Goal: Information Seeking & Learning: Learn about a topic

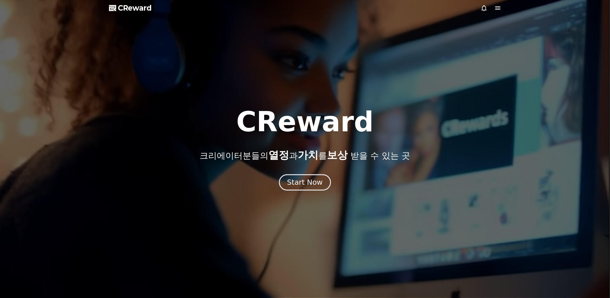
click at [319, 183] on div "Start Now" at bounding box center [305, 183] width 36 height 10
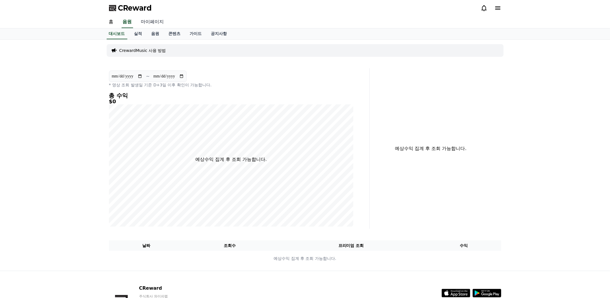
click at [150, 24] on link "마이페이지" at bounding box center [153, 22] width 32 height 12
select select "**********"
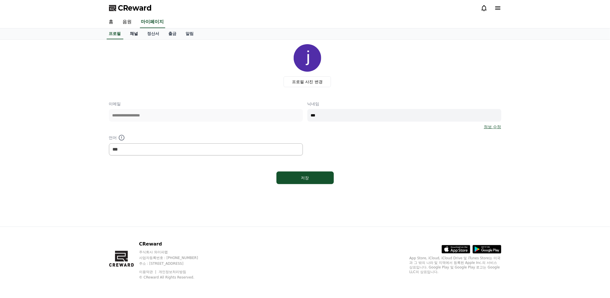
click at [136, 33] on link "채널" at bounding box center [134, 33] width 17 height 11
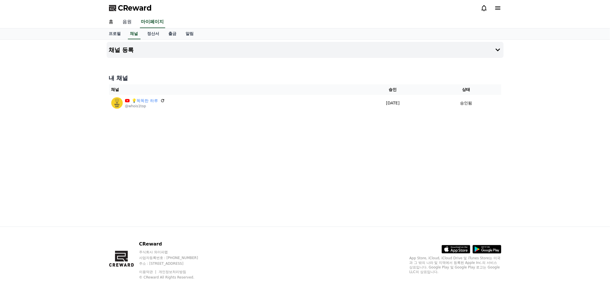
click at [129, 23] on link "음원" at bounding box center [127, 22] width 18 height 12
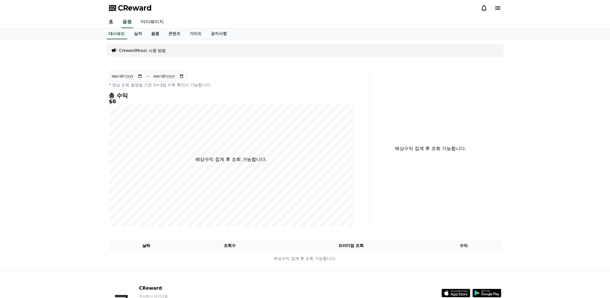
click at [156, 35] on link "음원" at bounding box center [155, 33] width 17 height 11
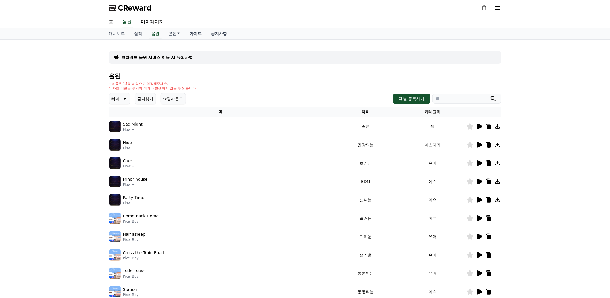
click at [151, 59] on p "크리워드 음원 서비스 이용 시 유의사항" at bounding box center [157, 58] width 71 height 6
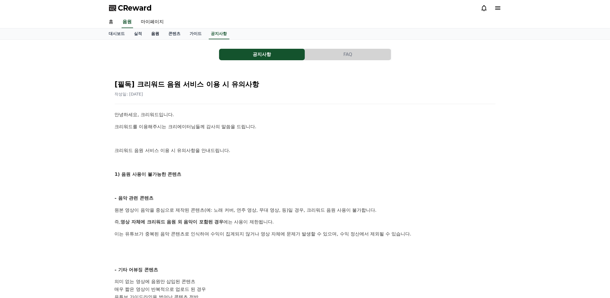
click at [155, 33] on link "음원" at bounding box center [155, 33] width 17 height 11
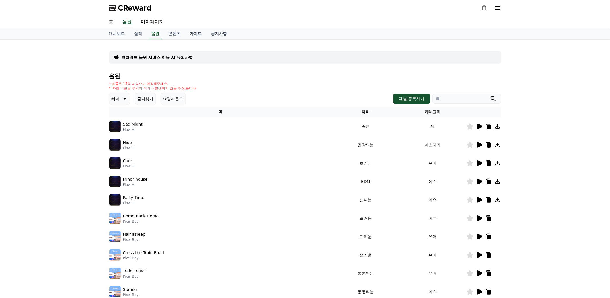
click at [442, 98] on input "search" at bounding box center [467, 99] width 69 height 10
paste input "**********"
click at [490, 95] on button "submit" at bounding box center [493, 98] width 7 height 7
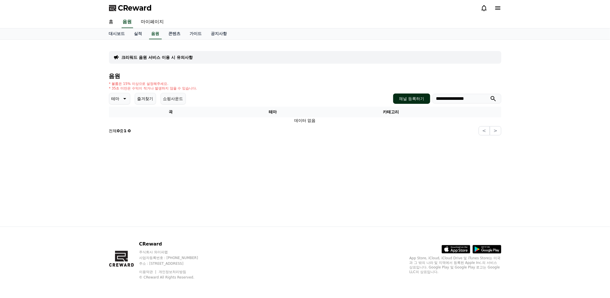
drag, startPoint x: 463, startPoint y: 99, endPoint x: 425, endPoint y: 102, distance: 38.0
click at [425, 102] on div "**********" at bounding box center [447, 99] width 108 height 10
click at [490, 95] on button "submit" at bounding box center [493, 98] width 7 height 7
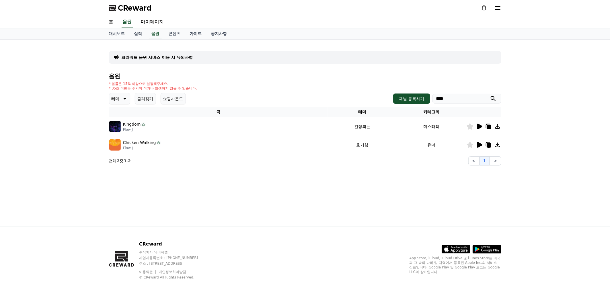
click at [480, 126] on icon at bounding box center [479, 127] width 5 height 6
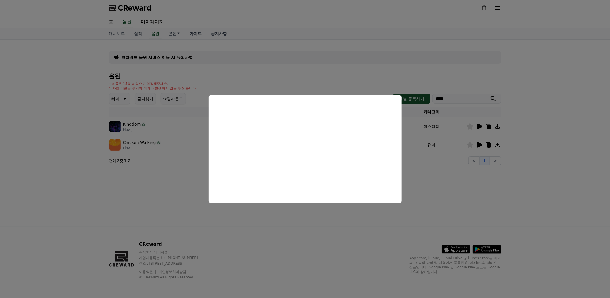
click at [347, 219] on button "close modal" at bounding box center [305, 149] width 610 height 298
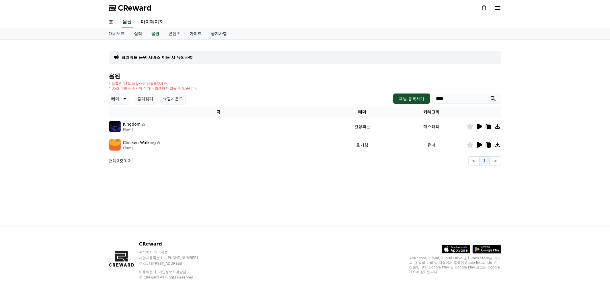
click at [481, 145] on icon at bounding box center [479, 145] width 5 height 6
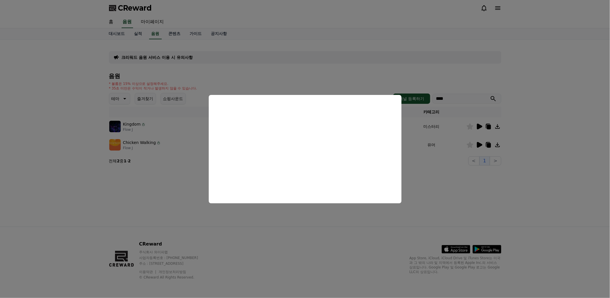
click at [461, 199] on button "close modal" at bounding box center [305, 149] width 610 height 298
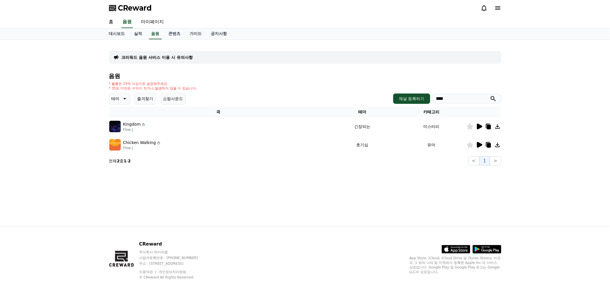
click at [454, 98] on input "****" at bounding box center [467, 99] width 69 height 10
drag, startPoint x: 454, startPoint y: 99, endPoint x: 423, endPoint y: 97, distance: 31.3
click at [423, 99] on div "채널 등록하기 ****" at bounding box center [447, 99] width 108 height 10
paste input "**********"
type input "**********"
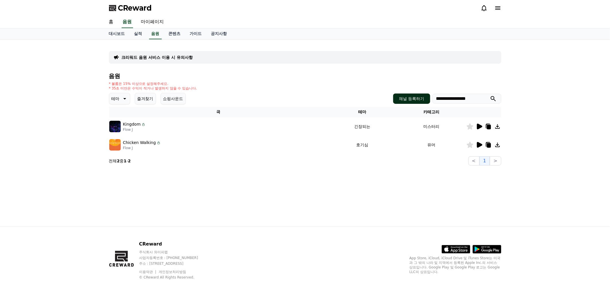
click at [490, 95] on button "submit" at bounding box center [493, 98] width 7 height 7
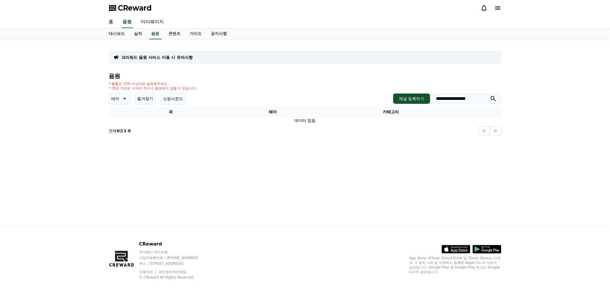
click at [123, 99] on icon at bounding box center [124, 98] width 7 height 7
click at [121, 119] on button "웅장한" at bounding box center [118, 118] width 17 height 13
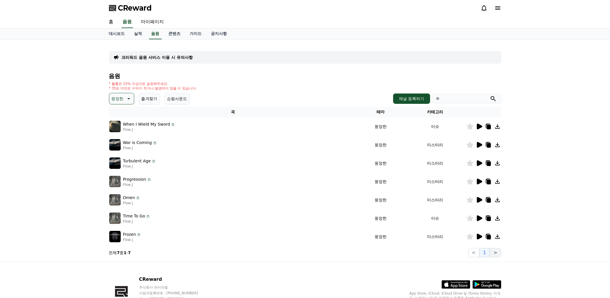
click at [496, 253] on button ">" at bounding box center [495, 252] width 11 height 9
click at [481, 125] on icon at bounding box center [479, 127] width 5 height 6
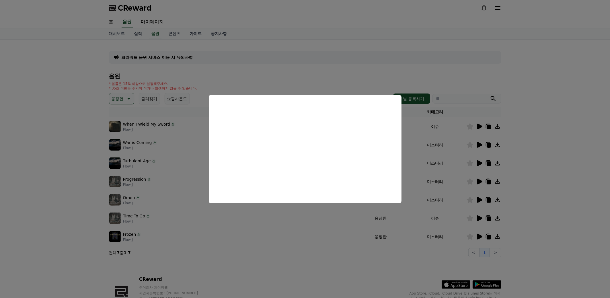
click at [547, 167] on button "close modal" at bounding box center [305, 149] width 610 height 298
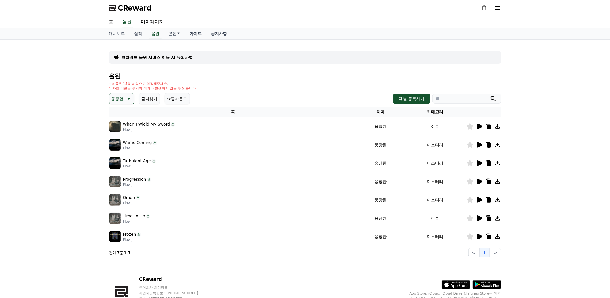
click at [477, 145] on icon at bounding box center [479, 144] width 7 height 7
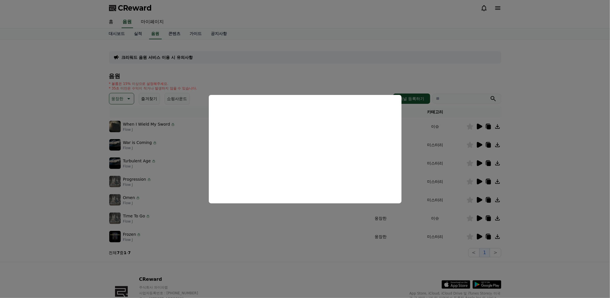
click at [542, 165] on button "close modal" at bounding box center [305, 149] width 610 height 298
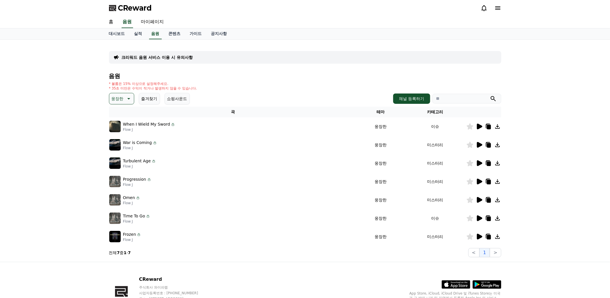
click at [479, 181] on icon at bounding box center [479, 182] width 5 height 6
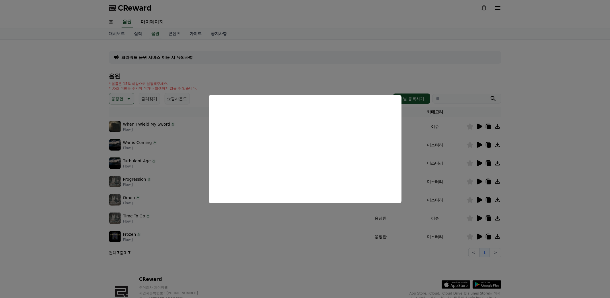
click at [587, 183] on button "close modal" at bounding box center [305, 149] width 610 height 298
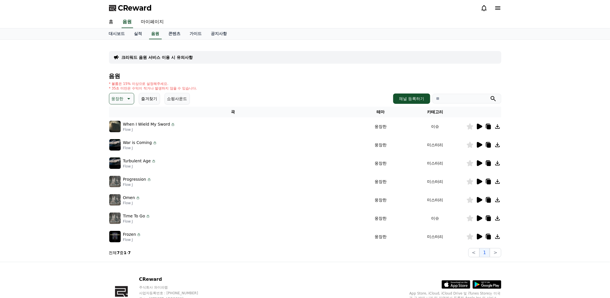
click at [480, 236] on icon at bounding box center [479, 237] width 5 height 6
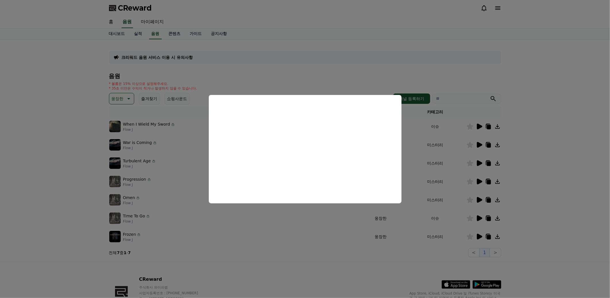
click at [547, 147] on button "close modal" at bounding box center [305, 149] width 610 height 298
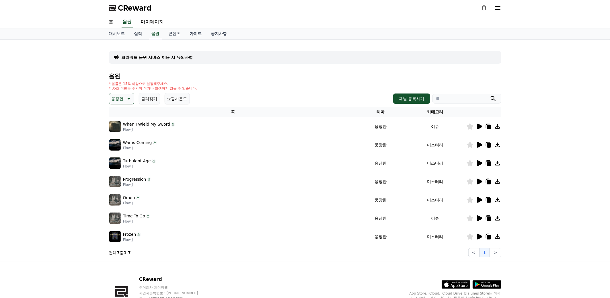
click at [478, 126] on icon at bounding box center [479, 127] width 5 height 6
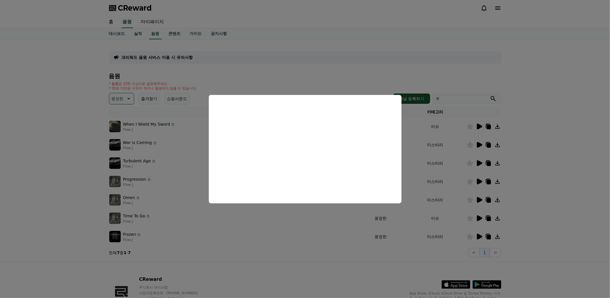
click at [545, 168] on button "close modal" at bounding box center [305, 149] width 610 height 298
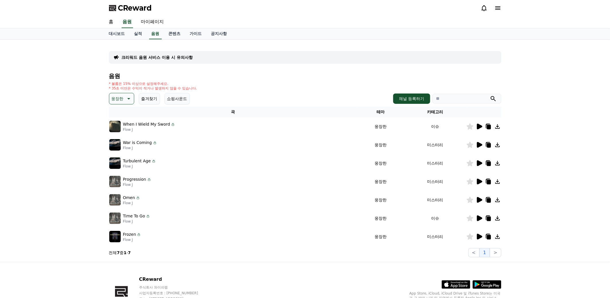
click at [498, 125] on icon at bounding box center [497, 126] width 7 height 7
click at [478, 218] on icon at bounding box center [479, 219] width 5 height 6
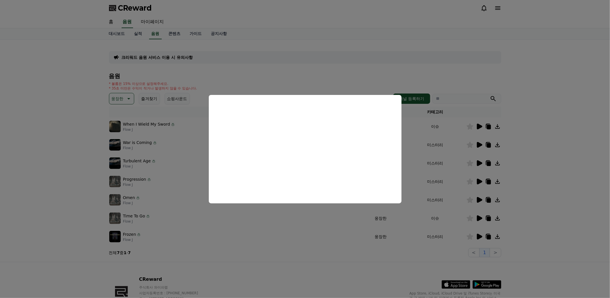
click at [544, 173] on button "close modal" at bounding box center [305, 149] width 610 height 298
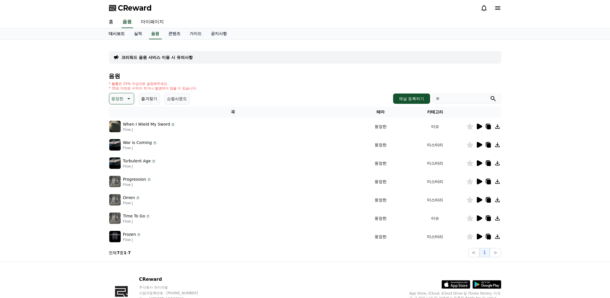
click at [121, 37] on link "대시보드" at bounding box center [116, 33] width 25 height 11
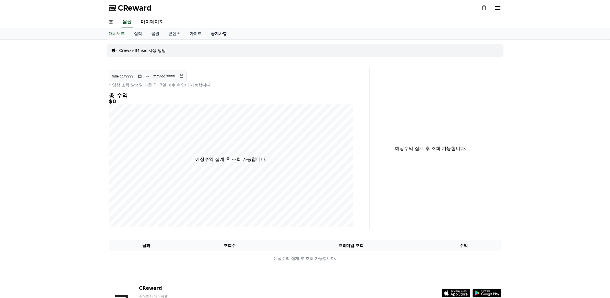
click at [222, 36] on link "공지사항" at bounding box center [219, 33] width 25 height 11
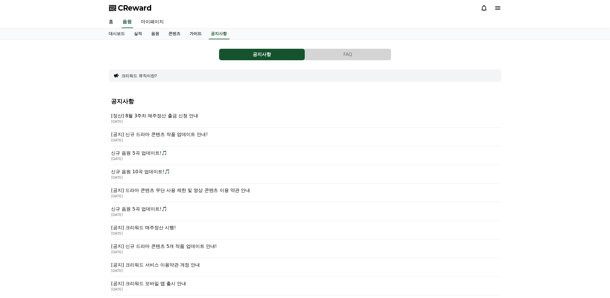
click at [197, 35] on link "가이드" at bounding box center [195, 33] width 21 height 11
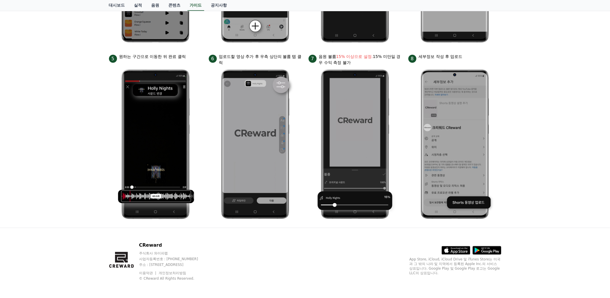
scroll to position [232, 0]
